Goal: Transaction & Acquisition: Book appointment/travel/reservation

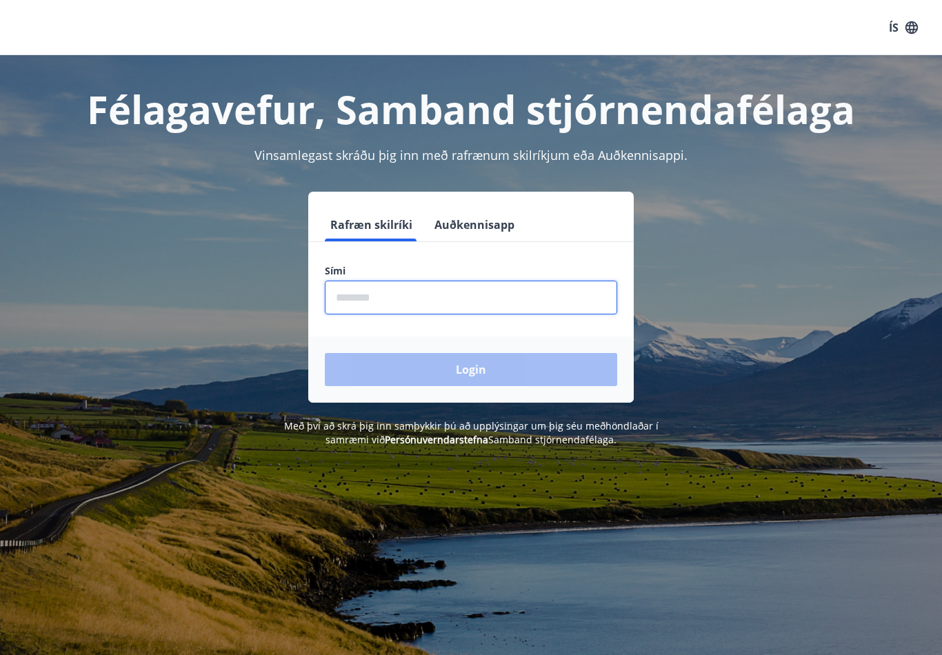
click at [412, 298] on input "phone" at bounding box center [471, 298] width 292 height 34
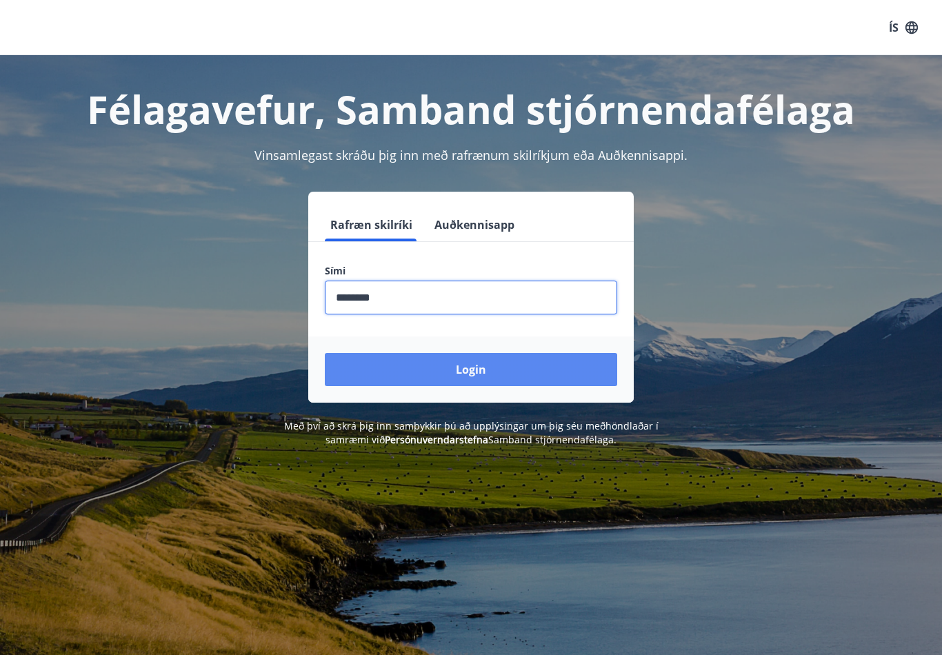
type input "********"
click at [479, 372] on button "Login" at bounding box center [471, 369] width 292 height 33
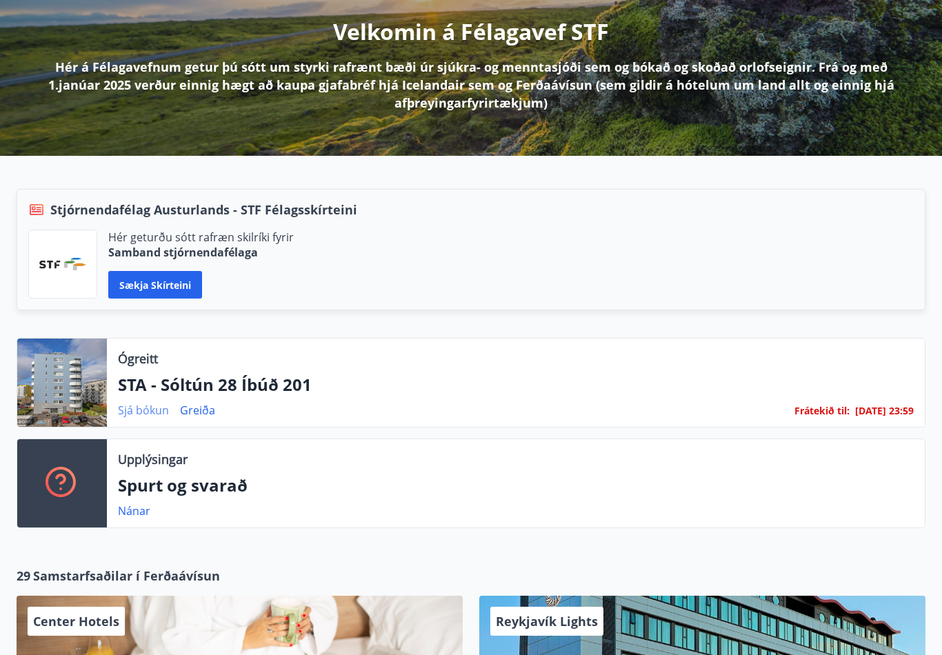
scroll to position [172, 0]
click at [137, 410] on link "Sjá bókun" at bounding box center [143, 410] width 51 height 15
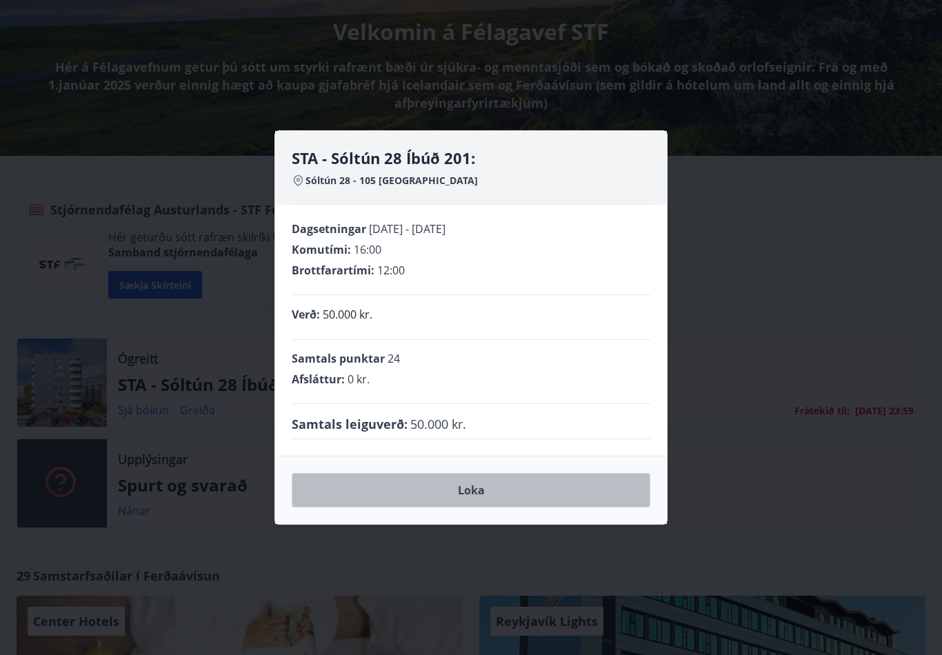
click at [481, 501] on button "Loka" at bounding box center [471, 490] width 359 height 34
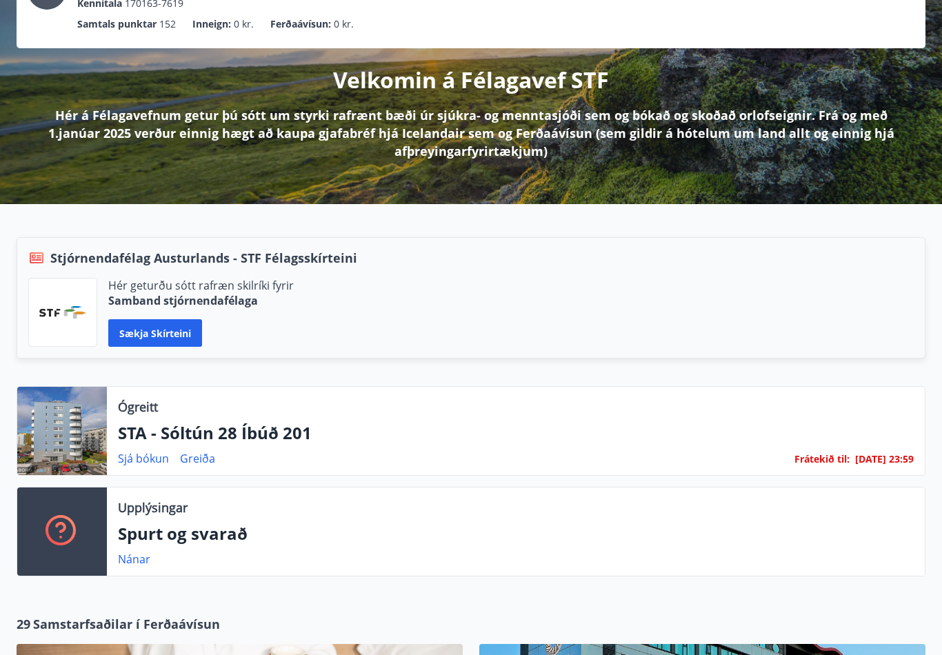
scroll to position [0, 0]
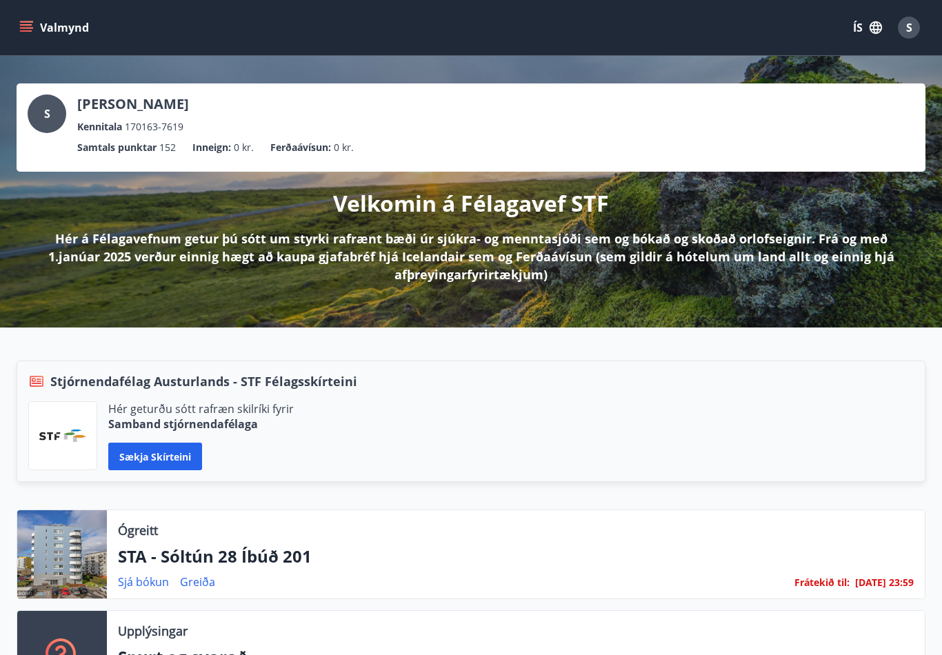
click at [52, 28] on button "Valmynd" at bounding box center [56, 27] width 78 height 25
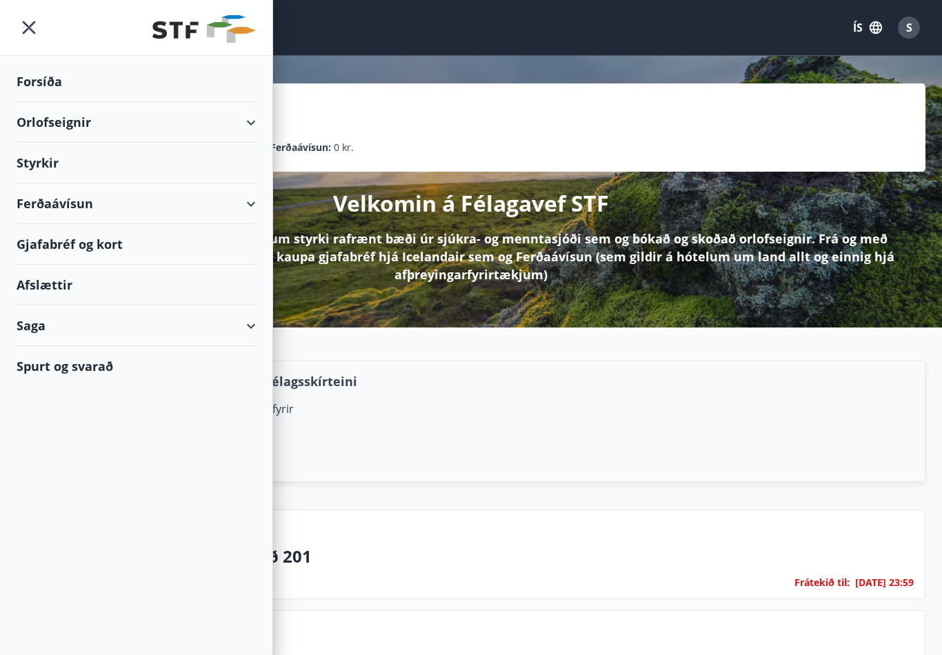
click at [253, 124] on div "Orlofseignir" at bounding box center [136, 122] width 239 height 41
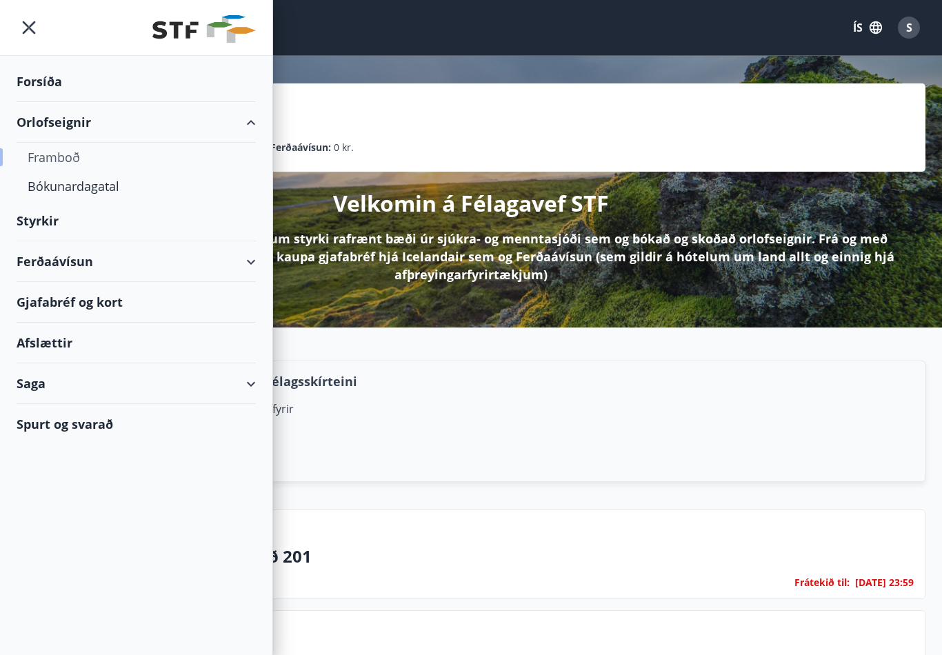
click at [66, 159] on div "Framboð" at bounding box center [136, 157] width 217 height 29
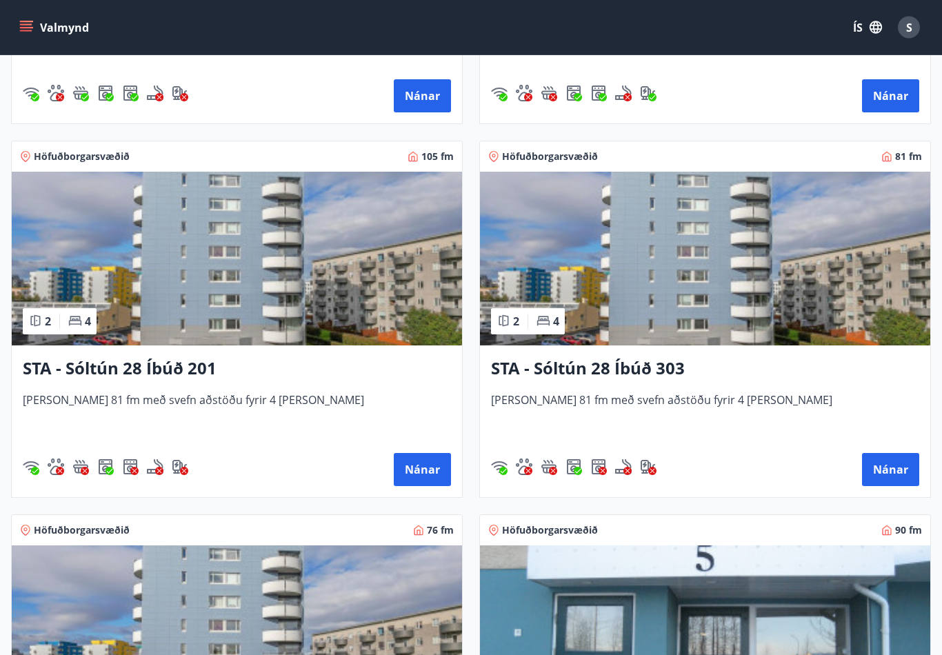
scroll to position [2038, 0]
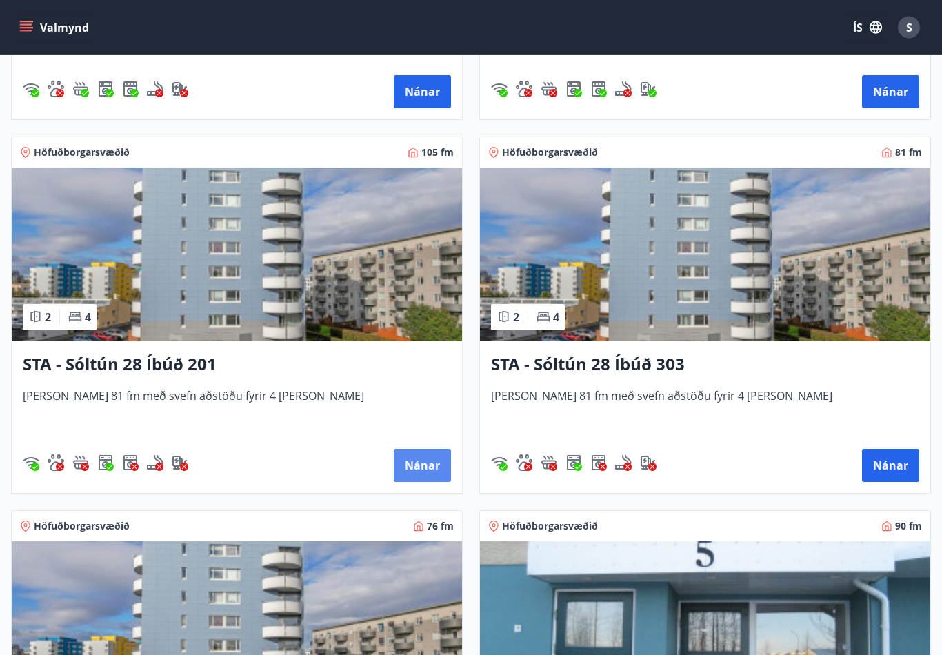
click at [415, 464] on button "Nánar" at bounding box center [422, 466] width 57 height 33
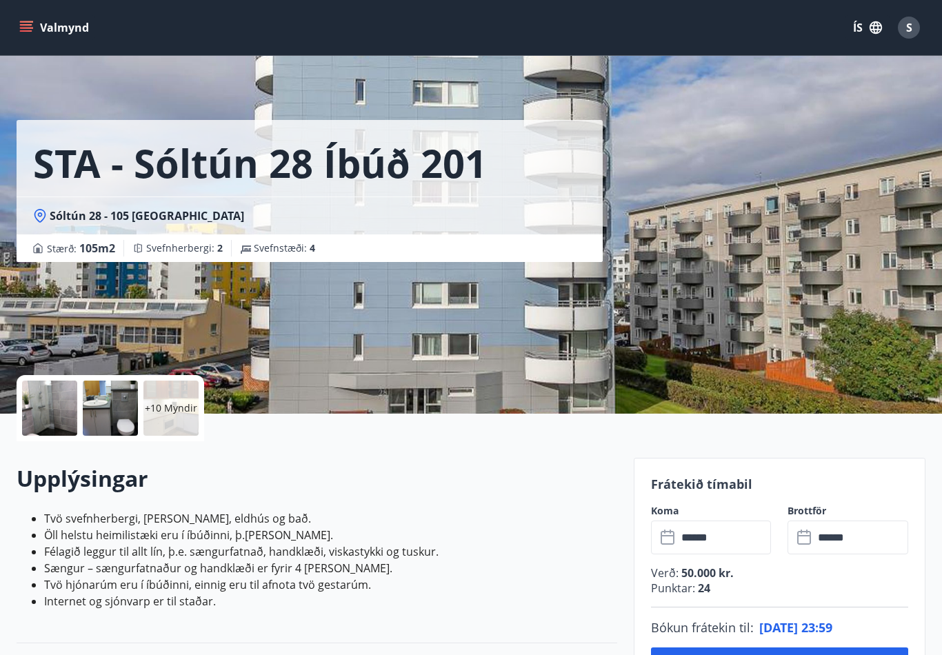
click at [159, 412] on p "+10 Myndir" at bounding box center [171, 408] width 52 height 14
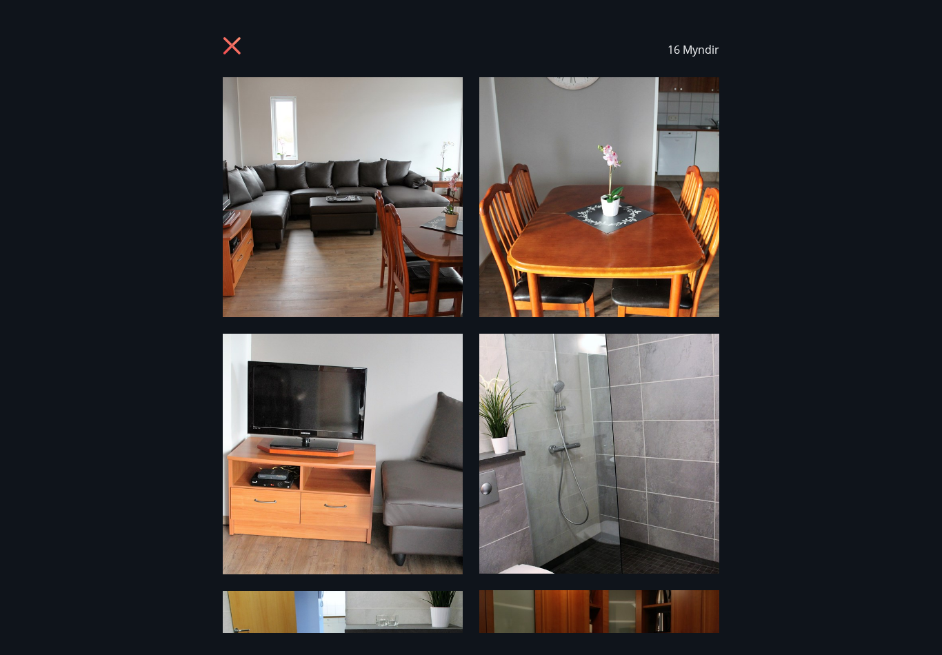
click at [421, 224] on img at bounding box center [343, 197] width 240 height 240
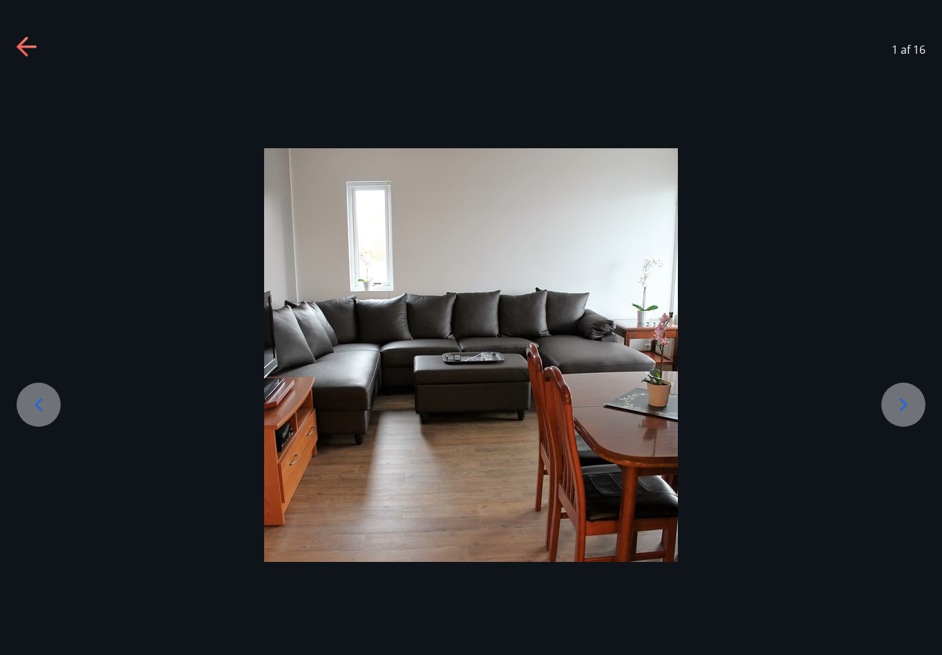
click at [902, 415] on icon at bounding box center [904, 405] width 22 height 22
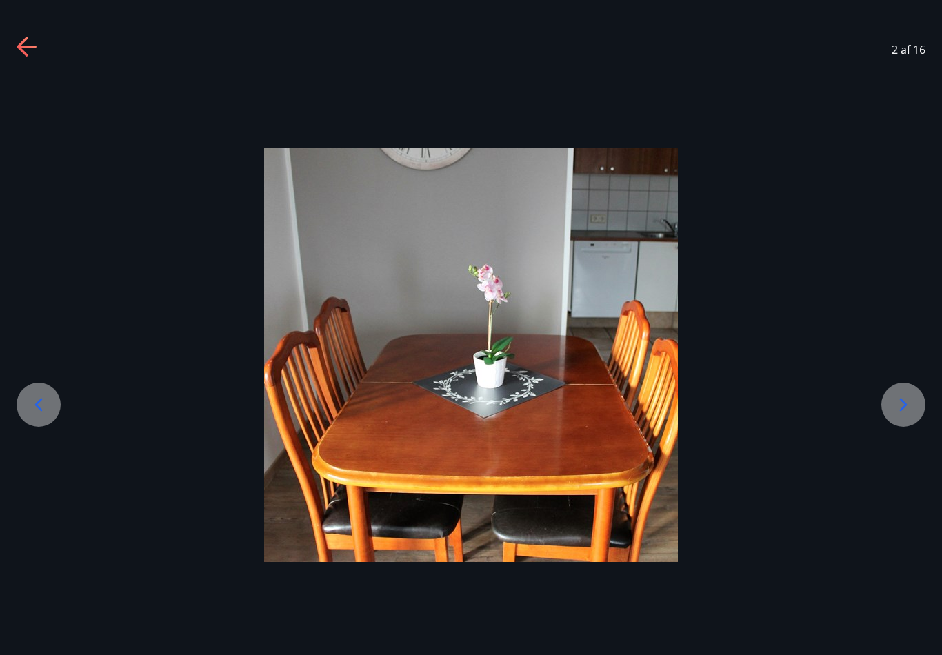
click at [902, 415] on icon at bounding box center [904, 405] width 22 height 22
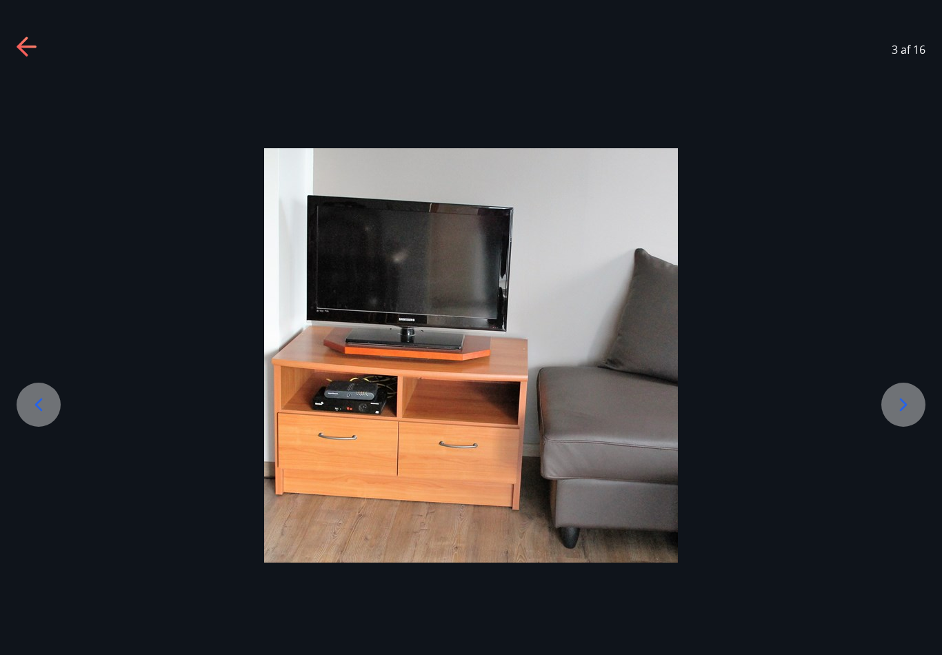
click at [902, 414] on icon at bounding box center [904, 405] width 22 height 22
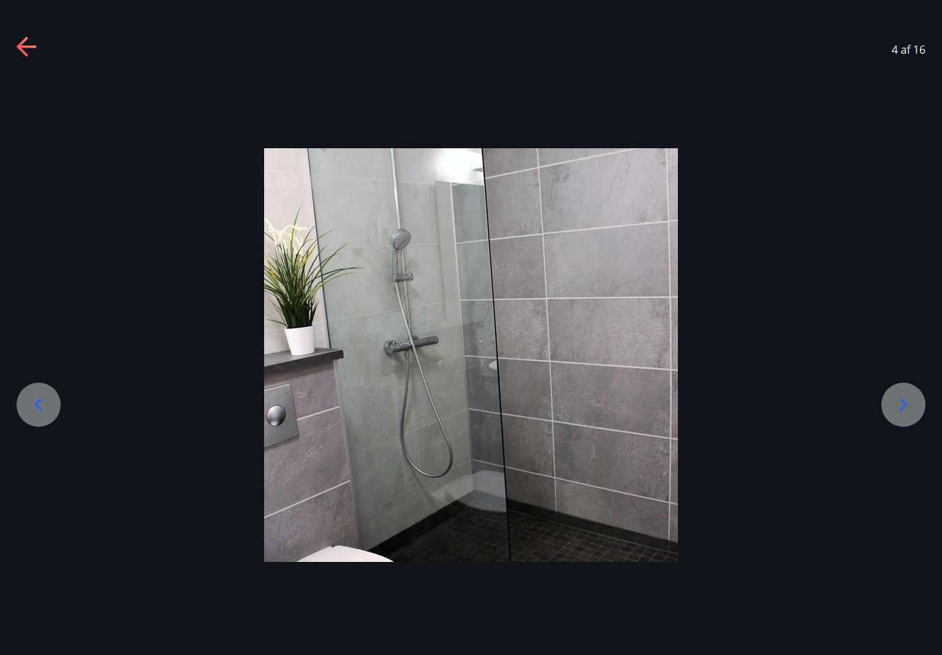
click at [902, 414] on icon at bounding box center [904, 405] width 22 height 22
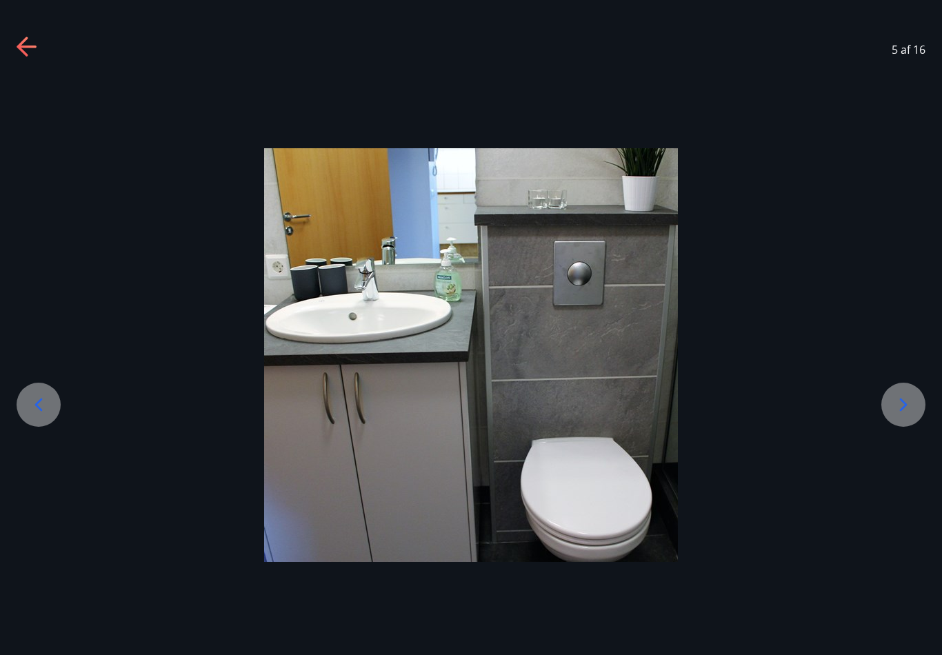
click at [902, 413] on icon at bounding box center [904, 405] width 22 height 22
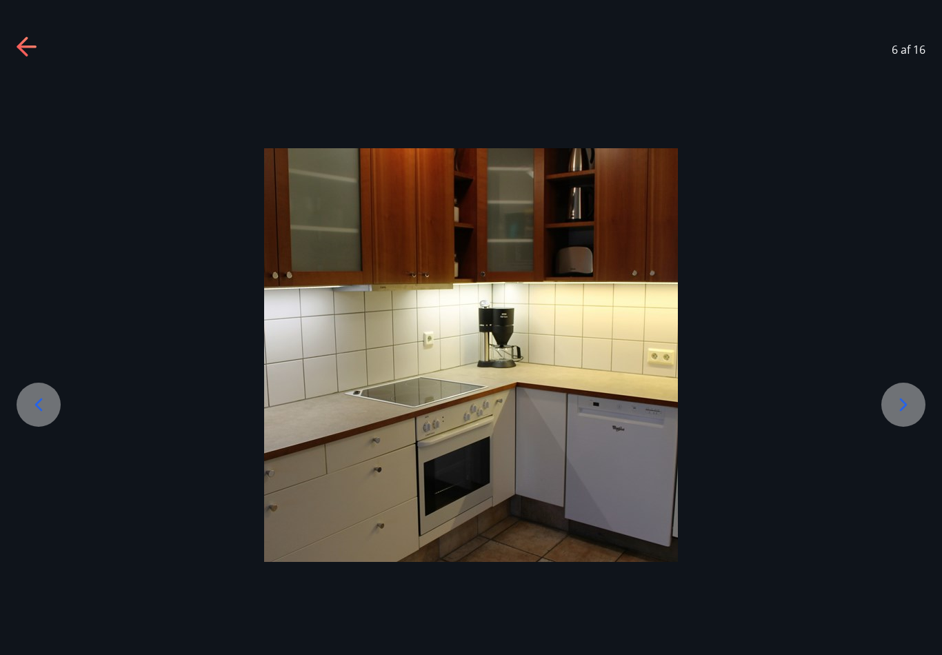
click at [902, 413] on icon at bounding box center [904, 405] width 22 height 22
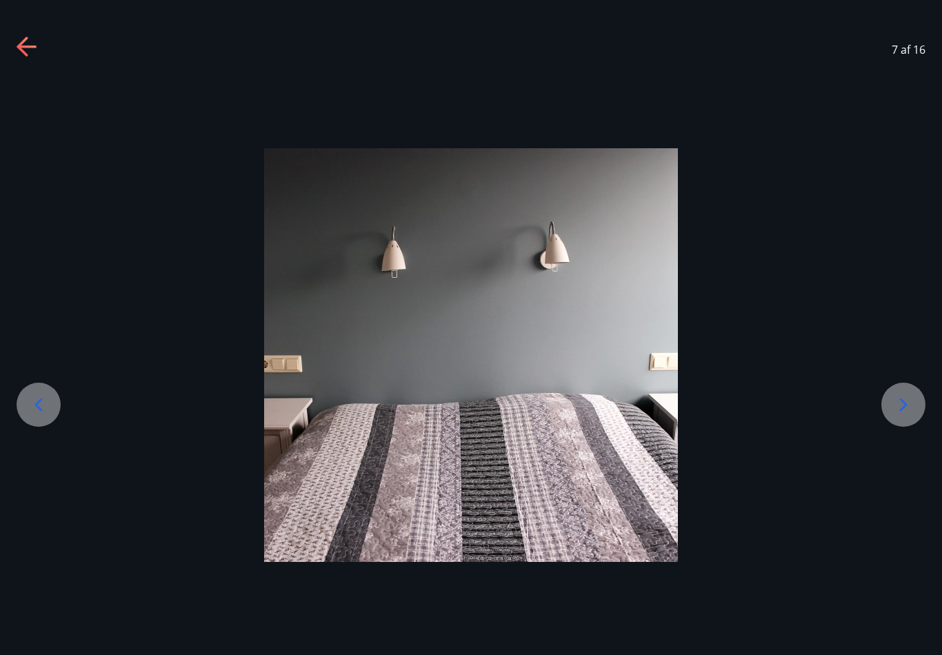
click at [902, 413] on icon at bounding box center [904, 405] width 22 height 22
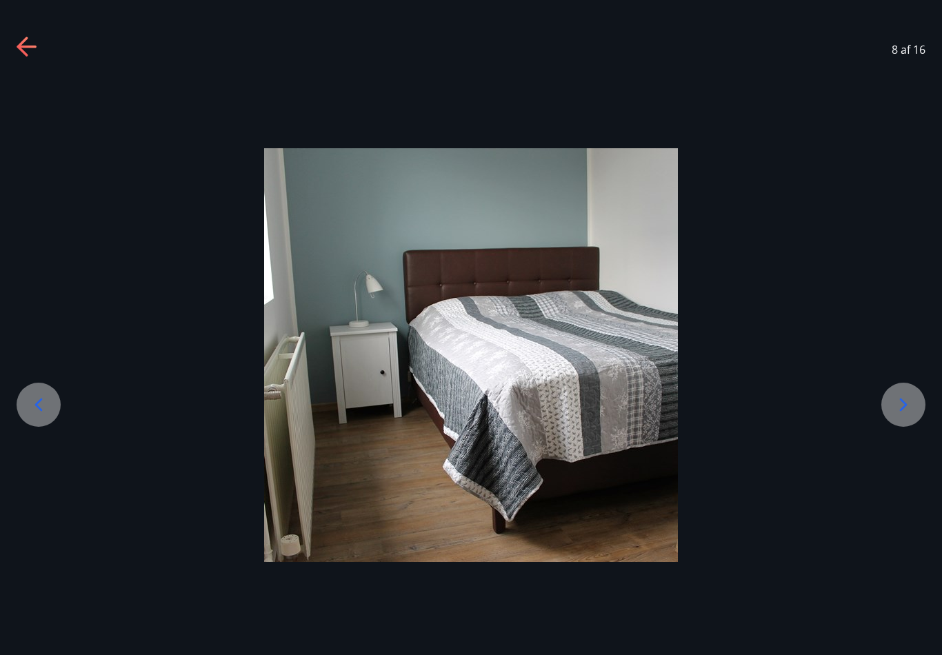
click at [902, 413] on icon at bounding box center [904, 405] width 22 height 22
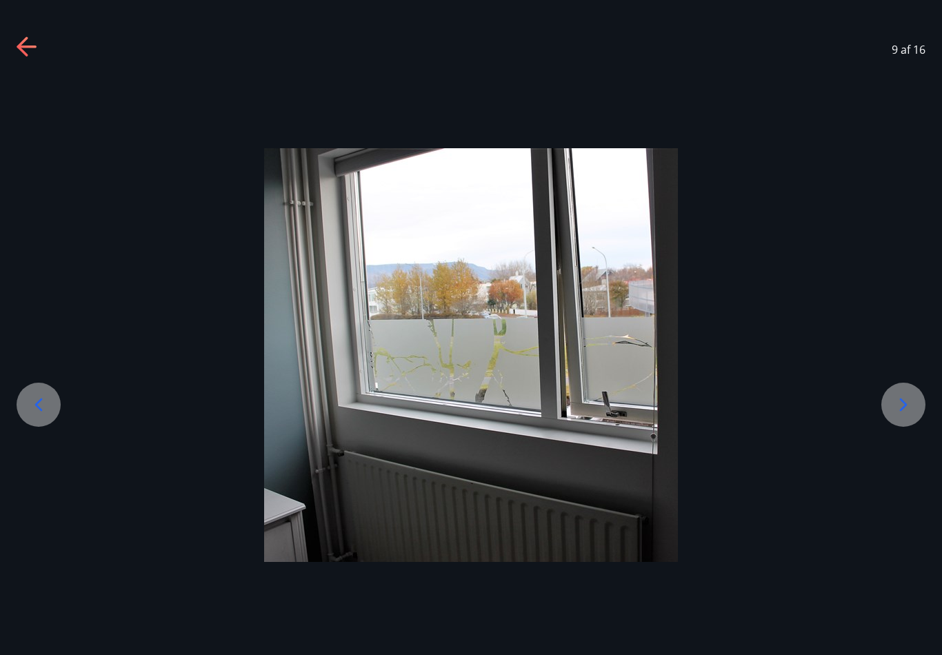
click at [902, 413] on icon at bounding box center [904, 405] width 22 height 22
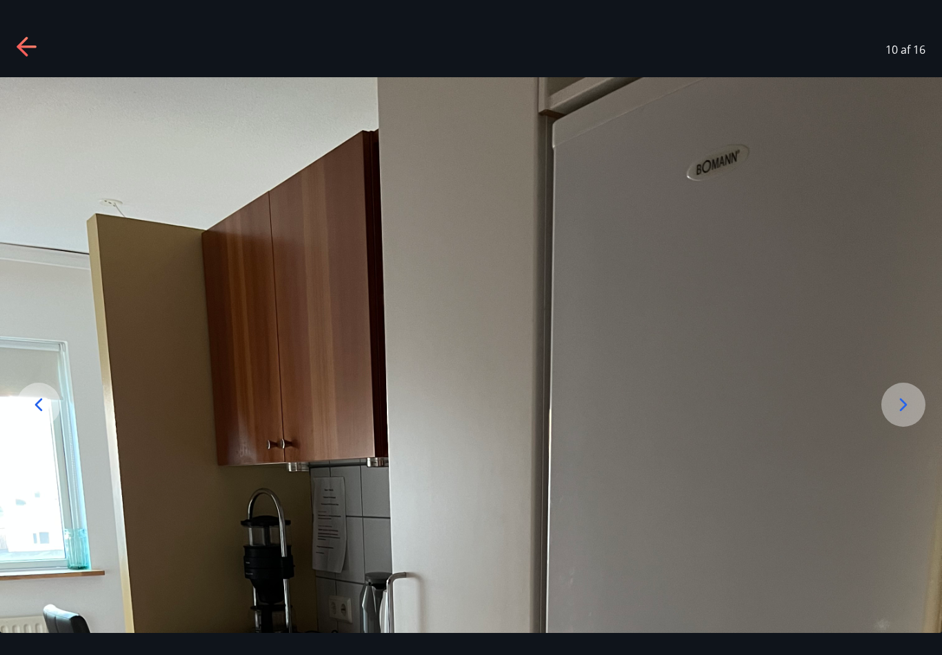
click at [902, 412] on icon at bounding box center [904, 405] width 8 height 13
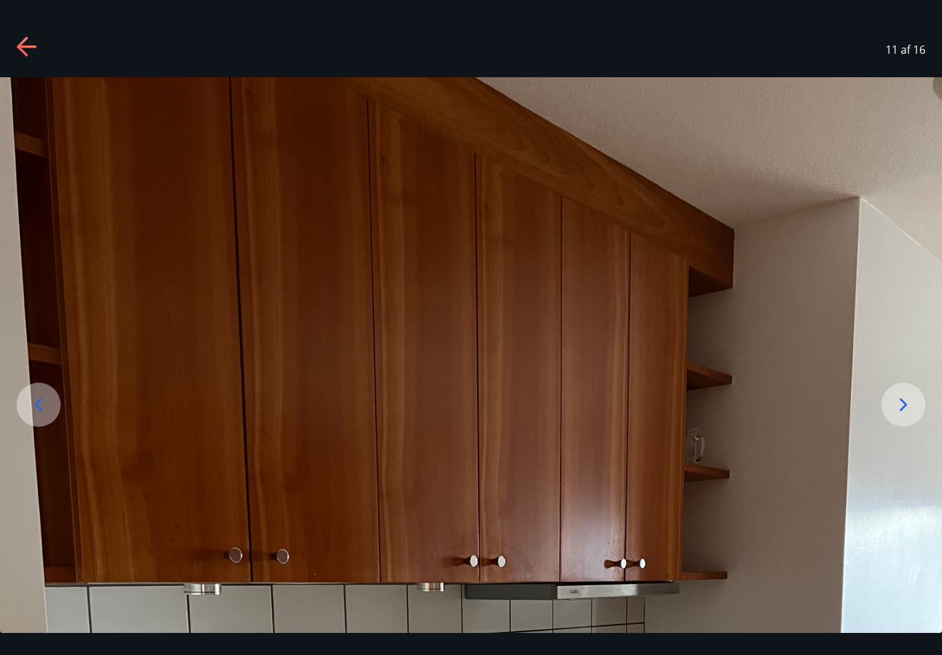
click at [902, 411] on icon at bounding box center [904, 405] width 8 height 13
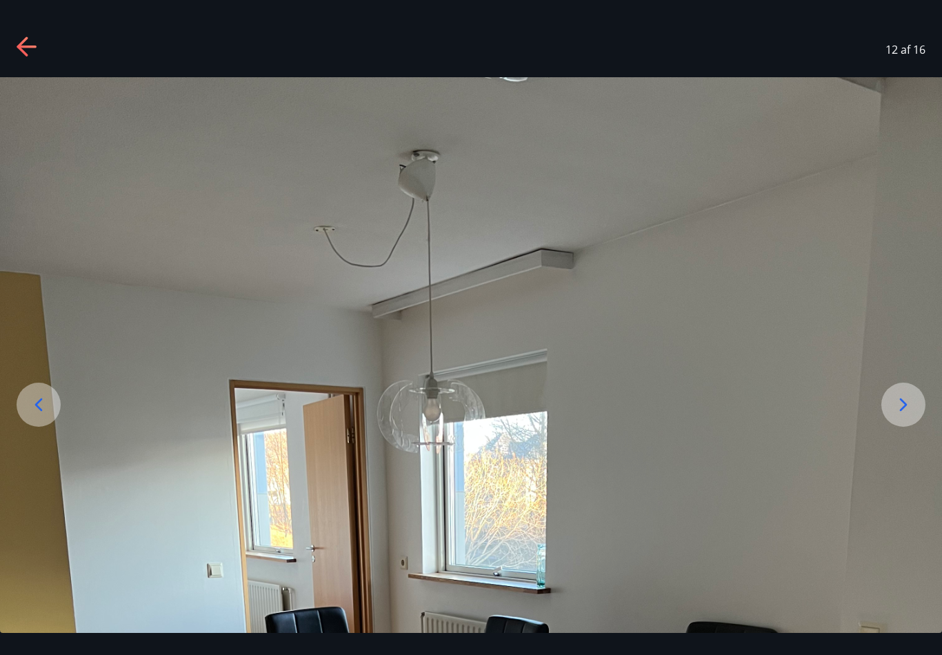
click at [902, 411] on icon at bounding box center [904, 405] width 8 height 13
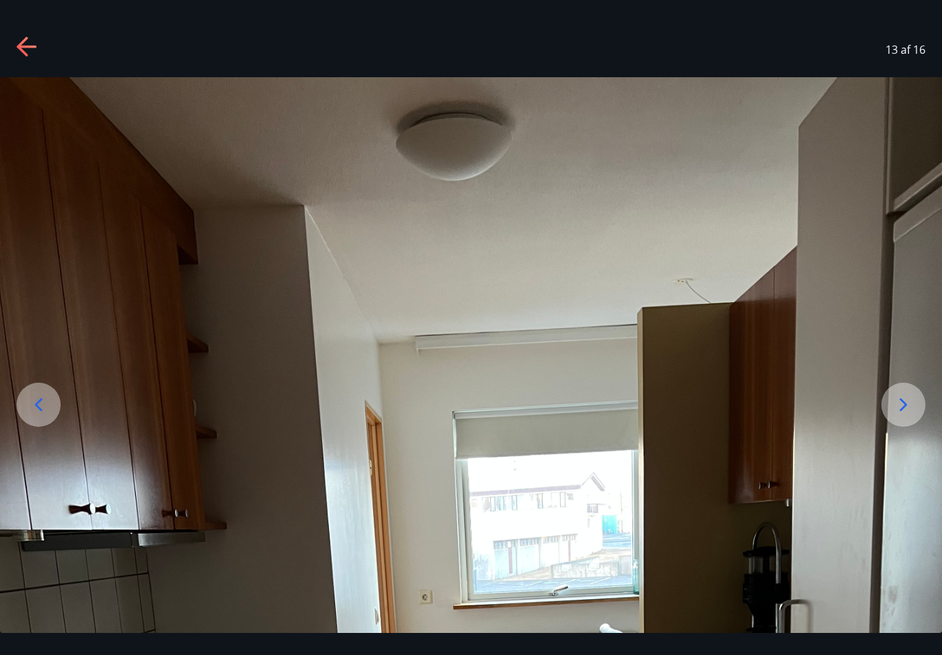
click at [44, 416] on icon at bounding box center [39, 405] width 22 height 22
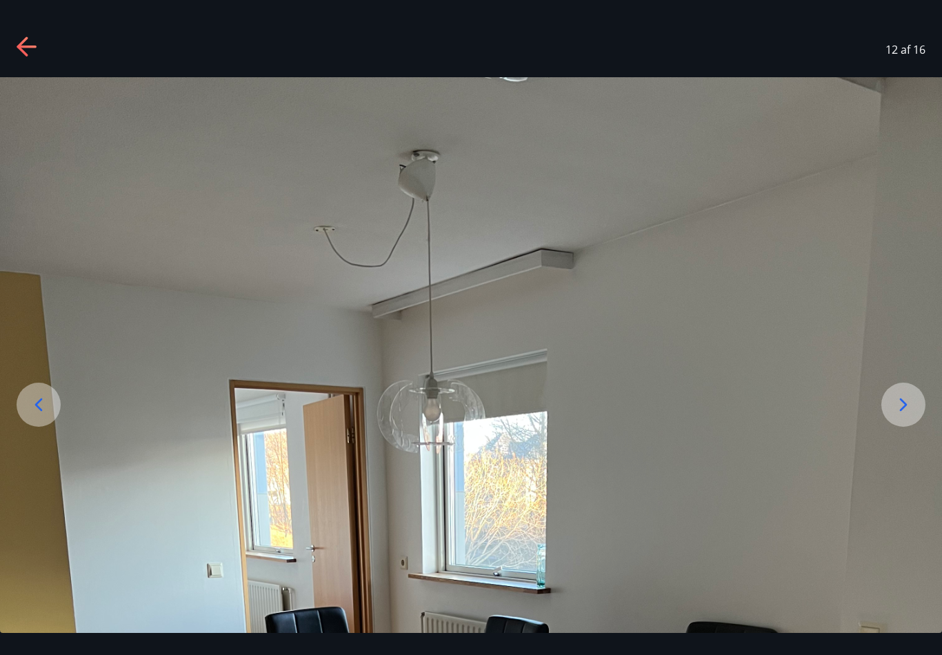
click at [903, 416] on icon at bounding box center [904, 405] width 22 height 22
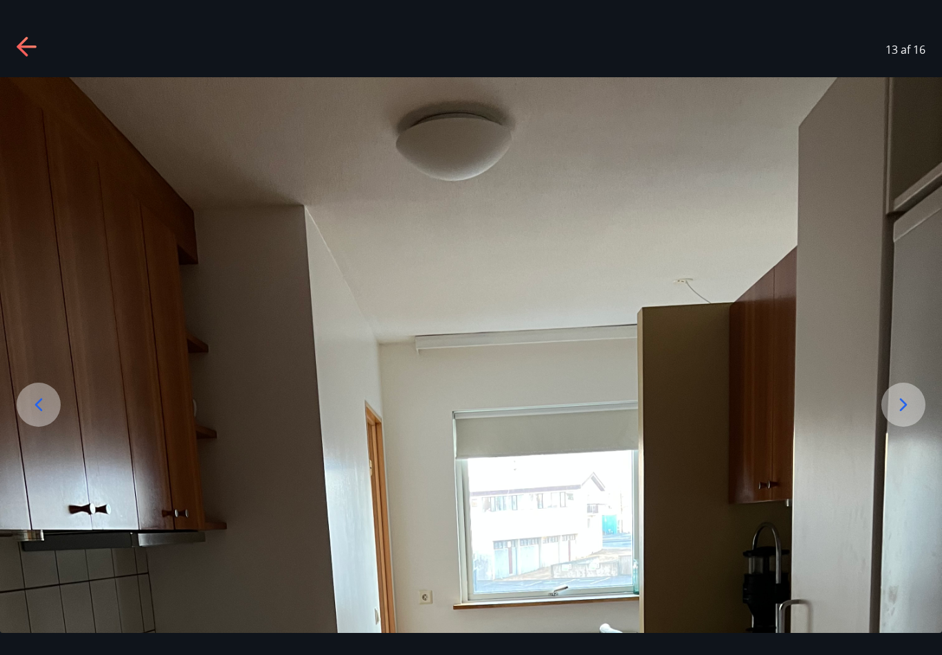
click at [903, 416] on icon at bounding box center [904, 405] width 22 height 22
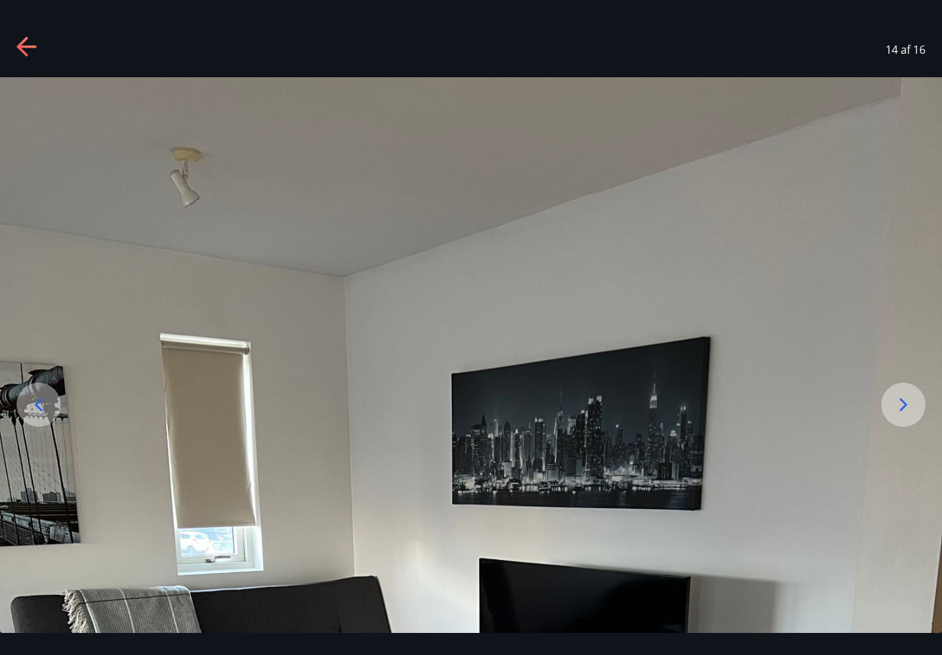
click at [903, 416] on icon at bounding box center [904, 405] width 22 height 22
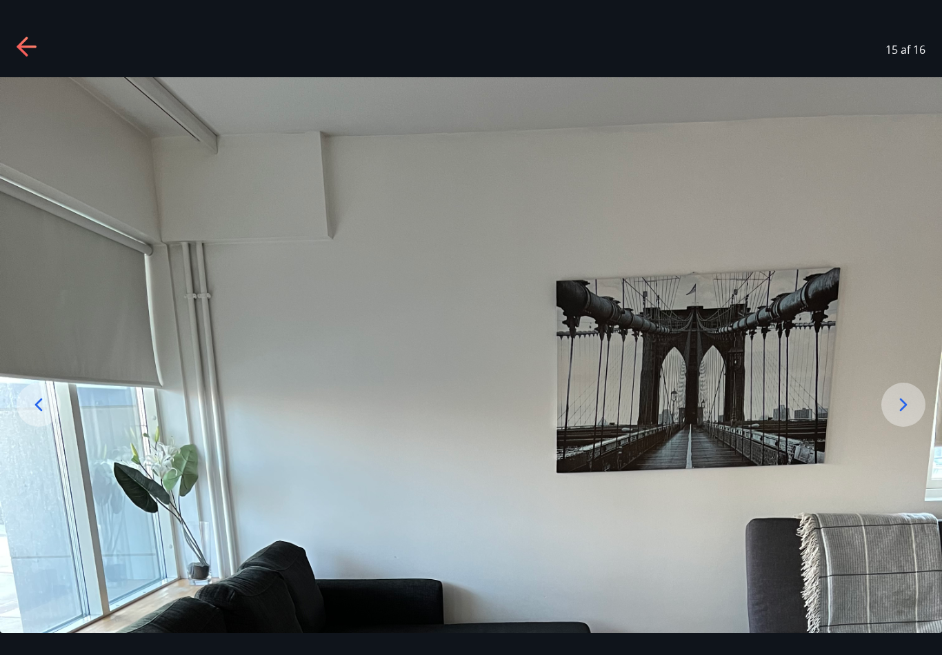
click at [903, 416] on icon at bounding box center [904, 405] width 22 height 22
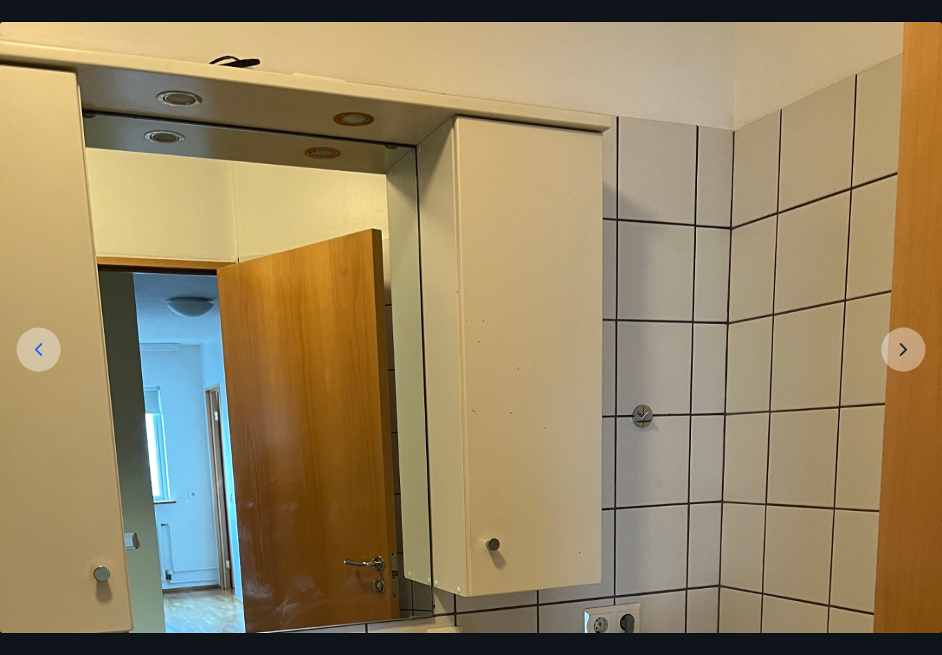
click at [909, 365] on img at bounding box center [471, 650] width 942 height 1256
click at [908, 364] on img at bounding box center [471, 650] width 942 height 1256
click at [40, 357] on icon at bounding box center [39, 350] width 8 height 13
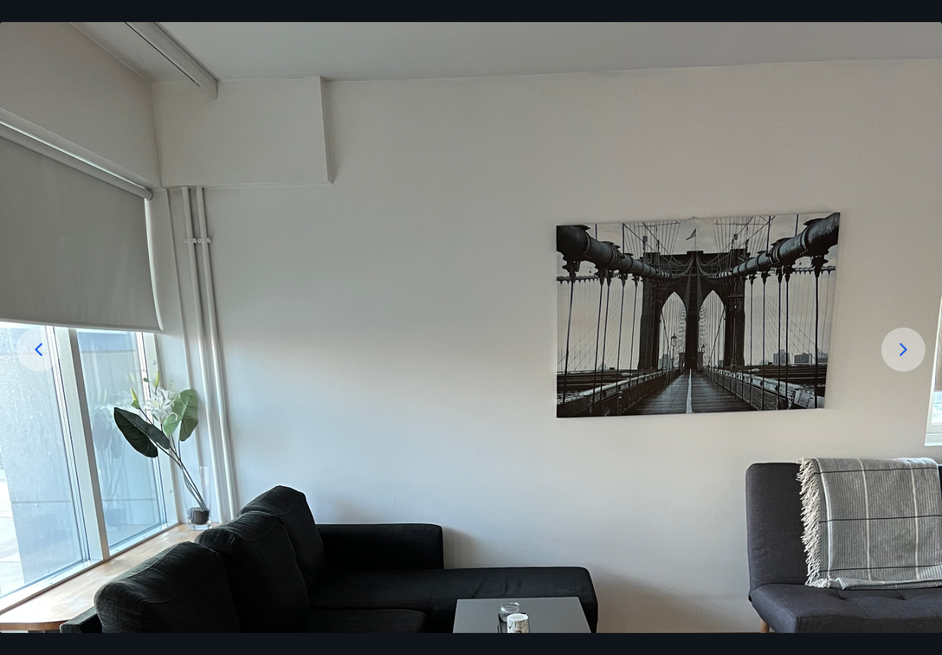
click at [38, 361] on icon at bounding box center [39, 350] width 22 height 22
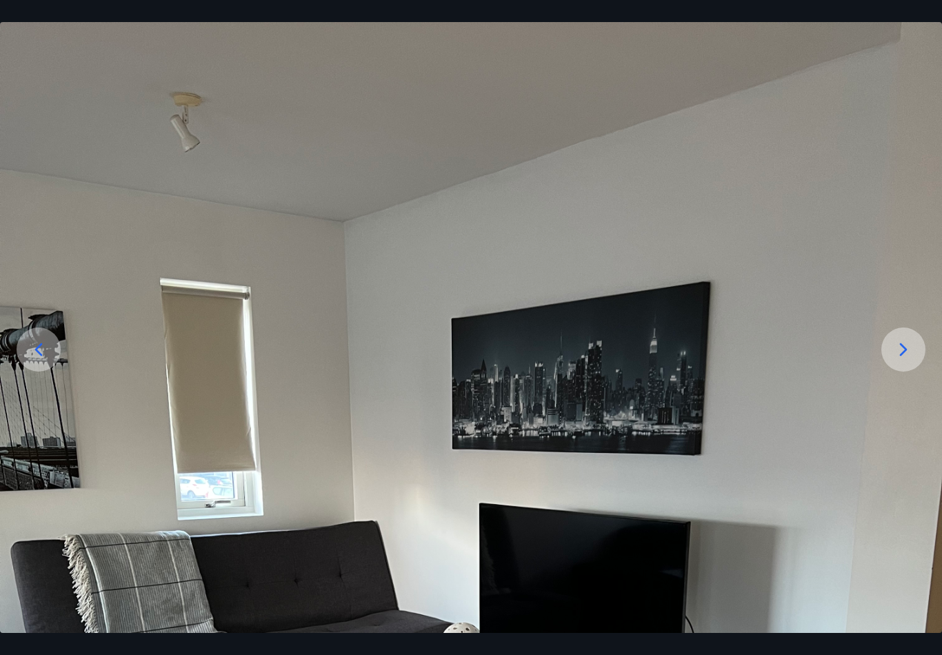
click at [46, 361] on icon at bounding box center [39, 350] width 22 height 22
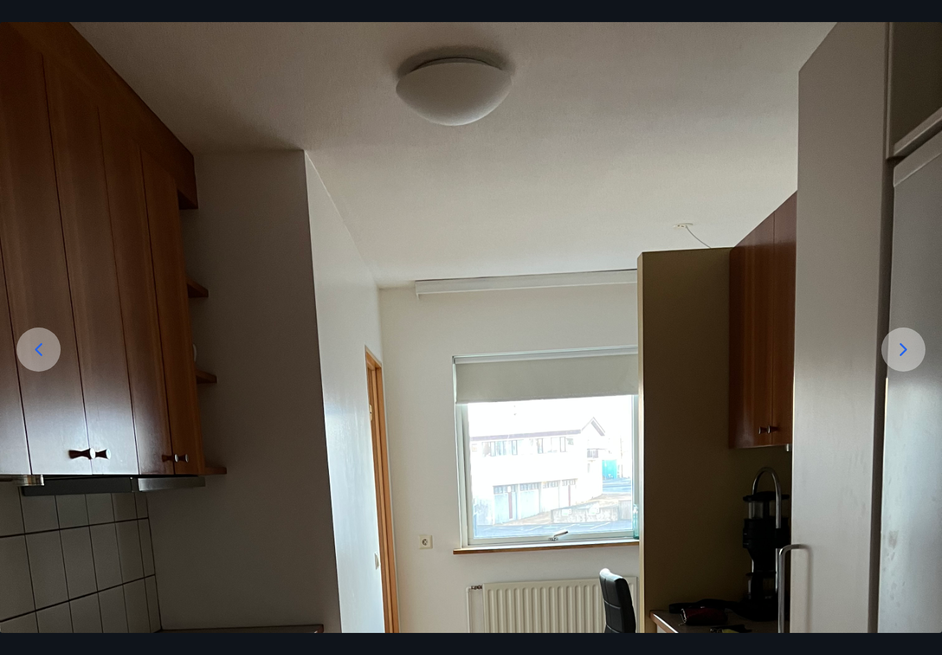
click at [46, 361] on icon at bounding box center [39, 350] width 22 height 22
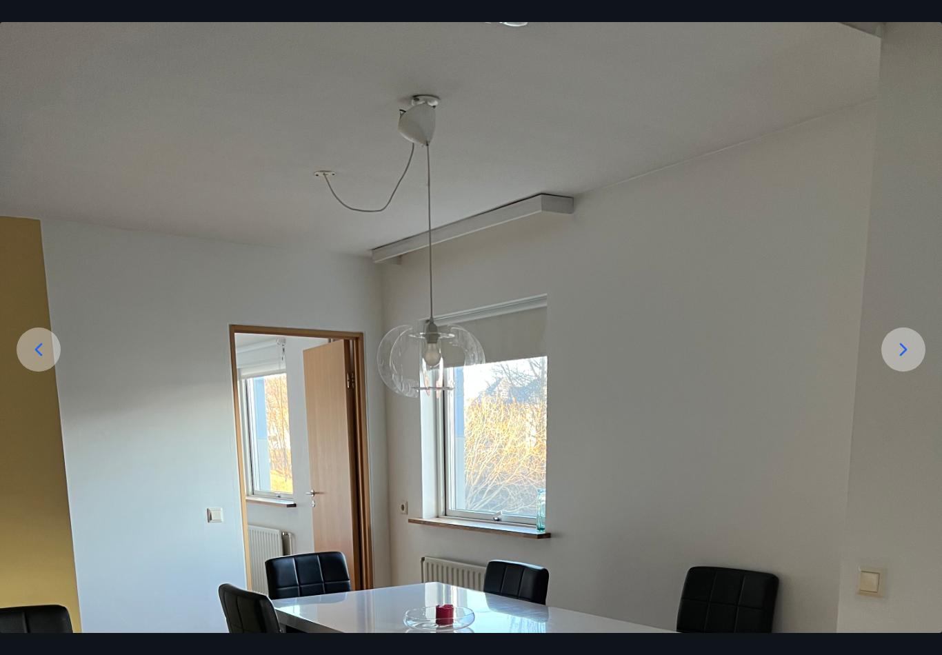
click at [42, 358] on icon at bounding box center [39, 350] width 22 height 22
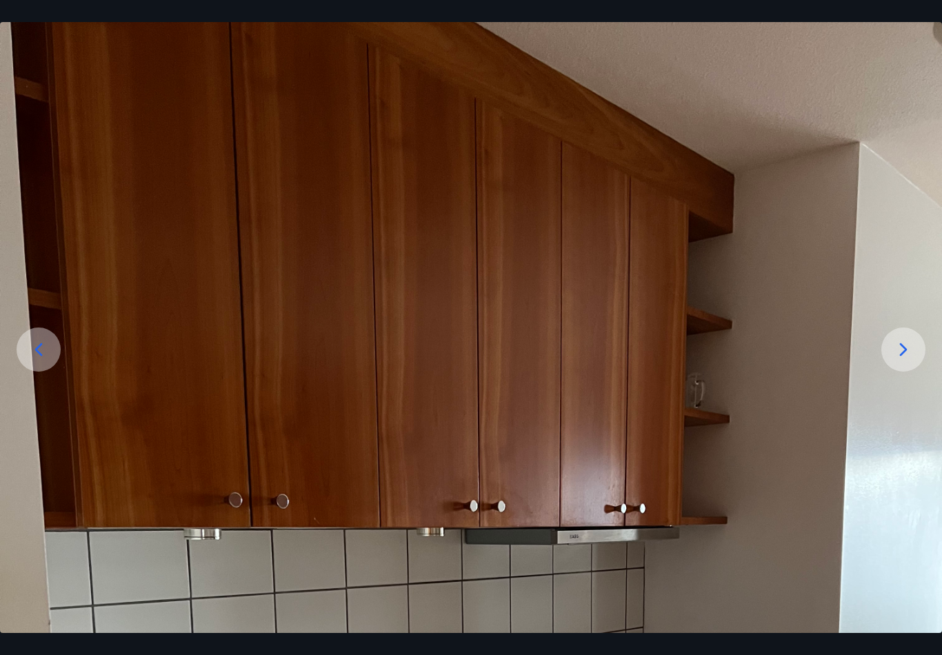
click at [32, 372] on div at bounding box center [39, 350] width 44 height 44
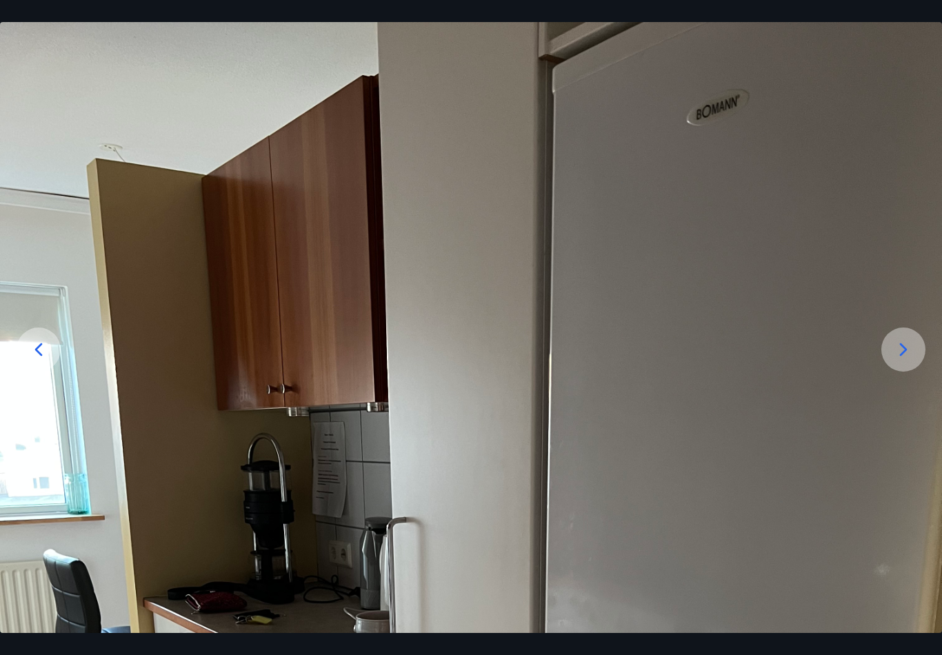
click at [33, 361] on icon at bounding box center [39, 350] width 22 height 22
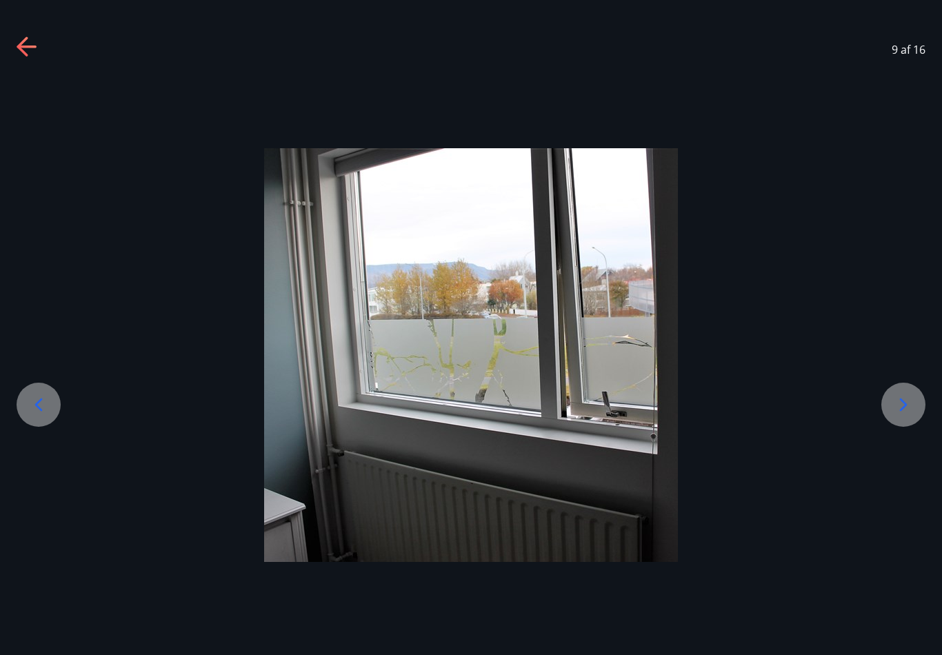
scroll to position [0, 0]
click at [32, 370] on div at bounding box center [471, 355] width 942 height 414
click at [39, 412] on icon at bounding box center [39, 405] width 8 height 13
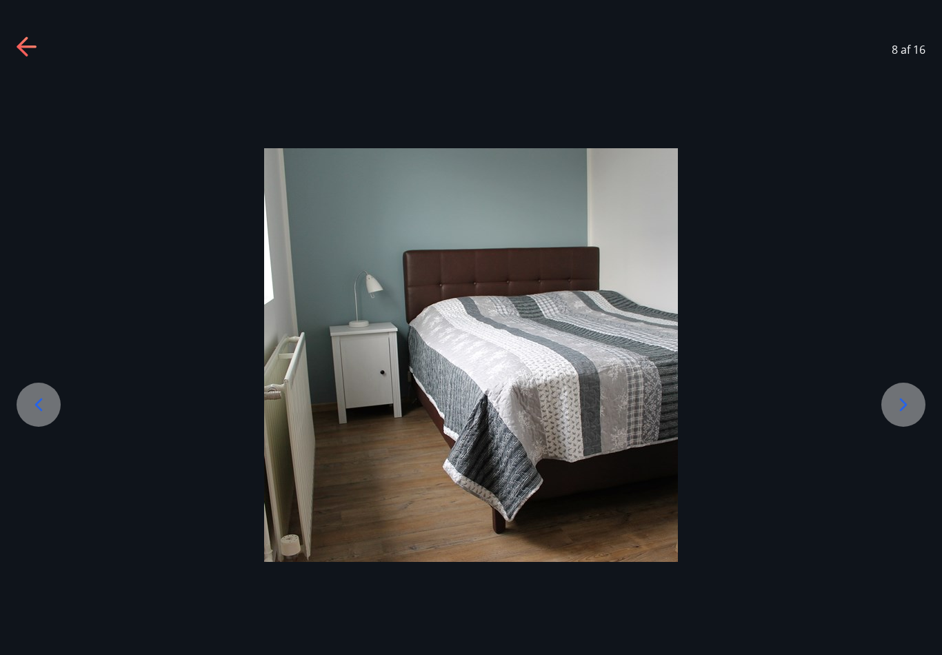
click at [28, 54] on icon at bounding box center [28, 48] width 22 height 22
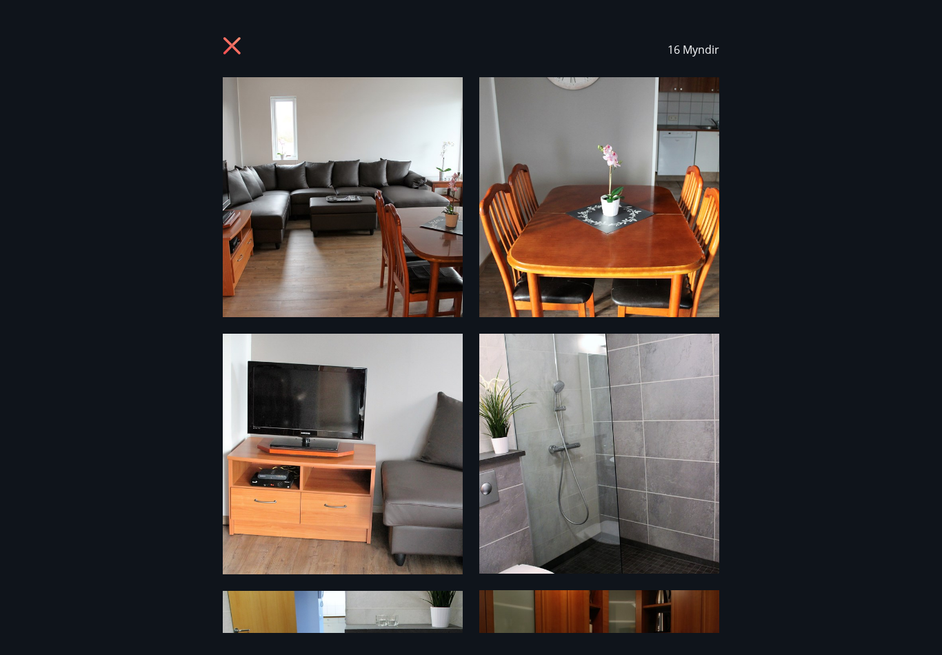
click at [234, 45] on icon at bounding box center [231, 45] width 17 height 17
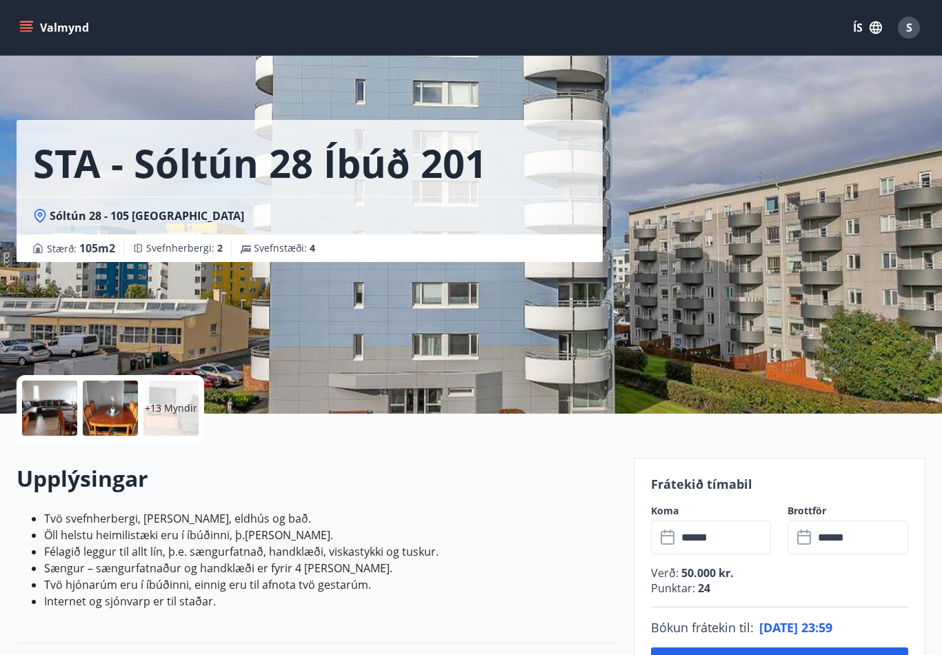
click at [914, 27] on div "S" at bounding box center [909, 28] width 22 height 22
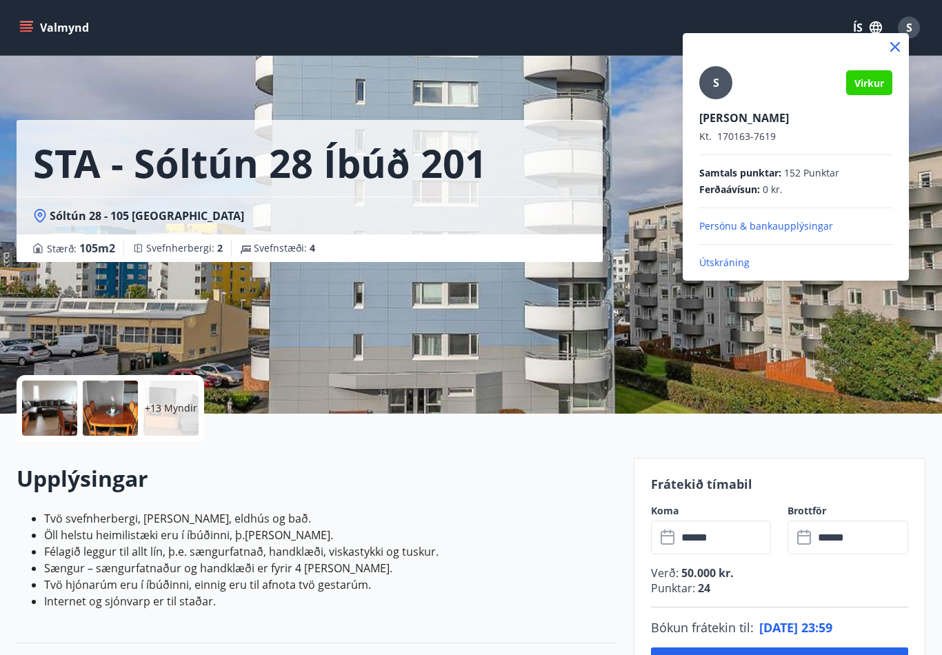
click at [727, 263] on p "Útskráning" at bounding box center [795, 263] width 193 height 14
